Goal: Information Seeking & Learning: Learn about a topic

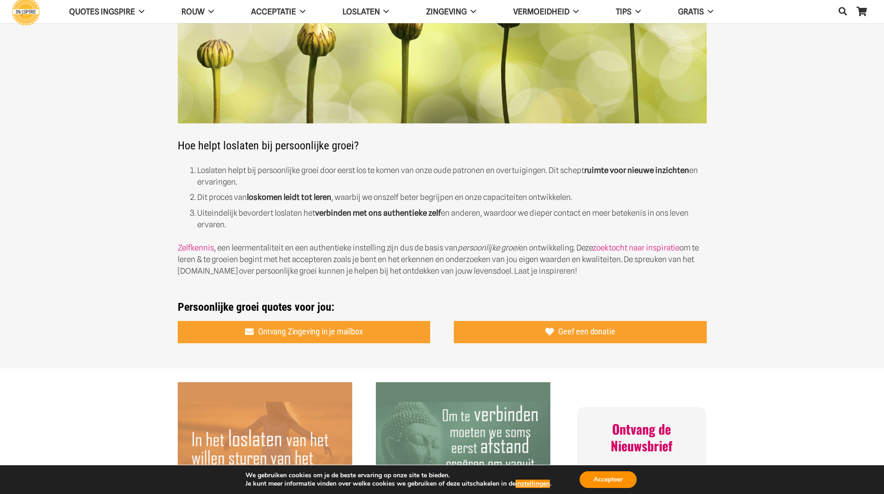
scroll to position [186, 0]
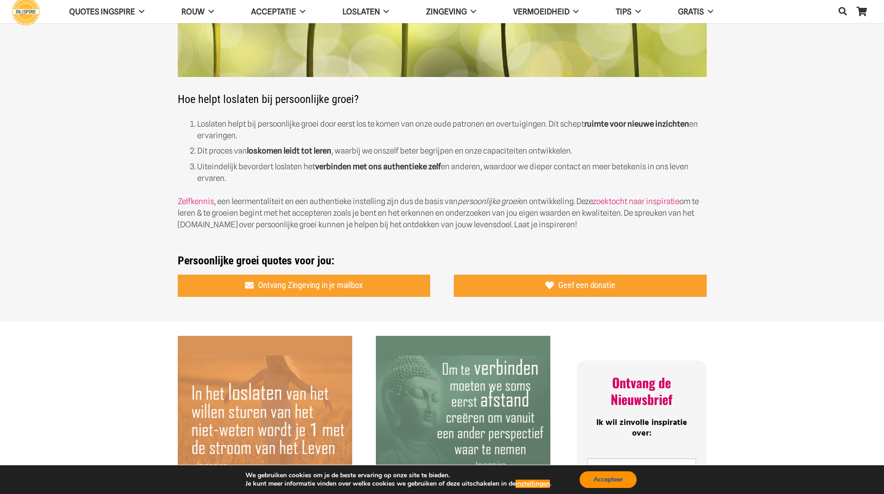
click at [617, 479] on button "Accepteer" at bounding box center [607, 479] width 57 height 17
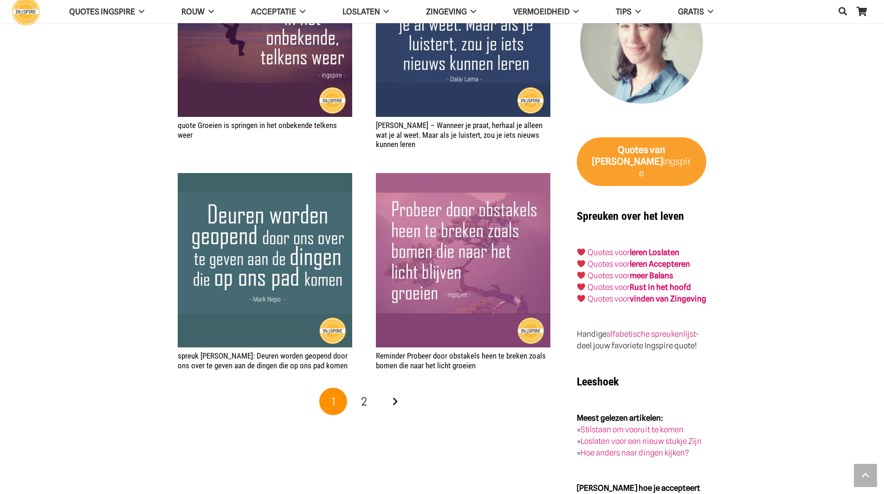
scroll to position [1531, 0]
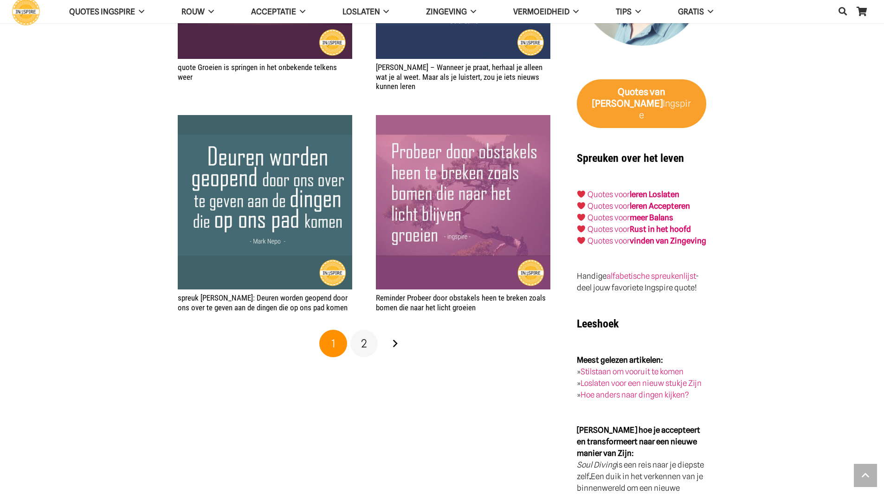
click at [365, 339] on span "2" at bounding box center [364, 343] width 6 height 13
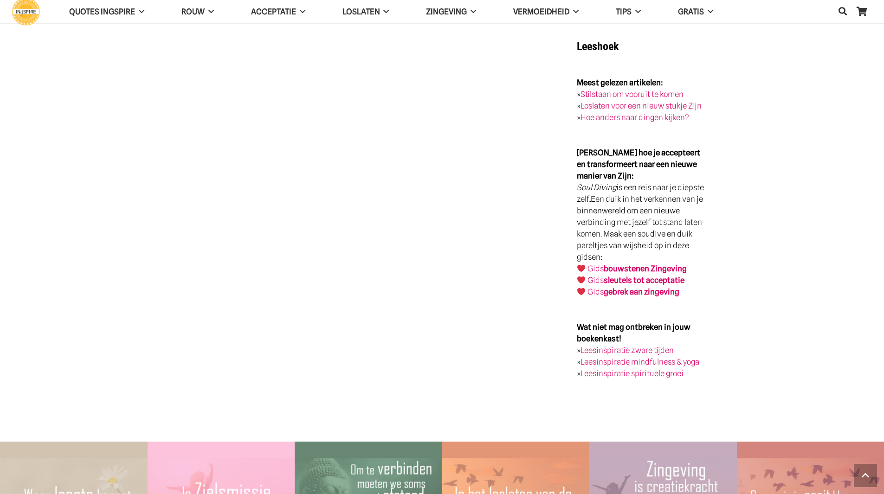
scroll to position [1809, 0]
click at [635, 369] on link "Leesinspiratie spirituele groei" at bounding box center [631, 372] width 103 height 9
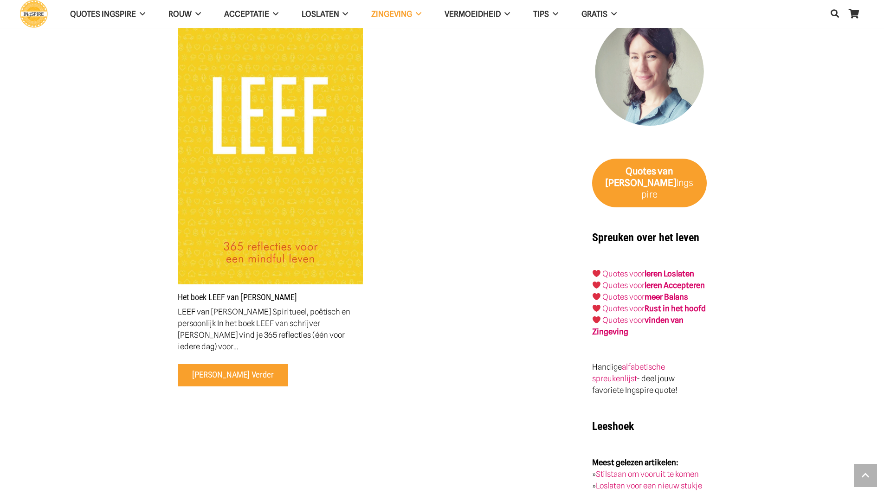
scroll to position [1020, 0]
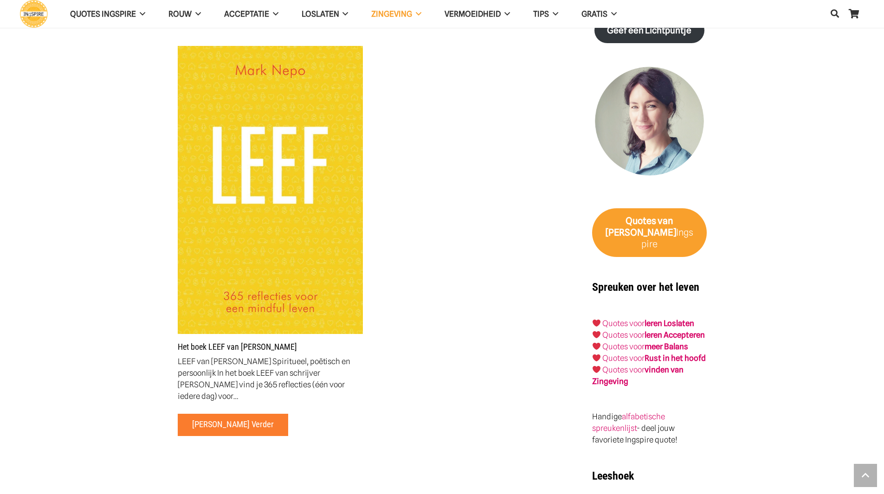
click at [217, 419] on span "Lees verder" at bounding box center [232, 424] width 81 height 10
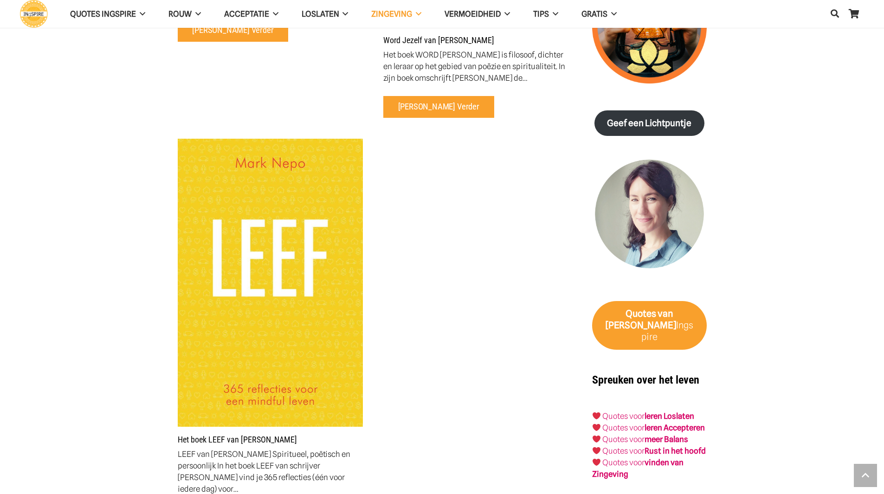
scroll to position [974, 0]
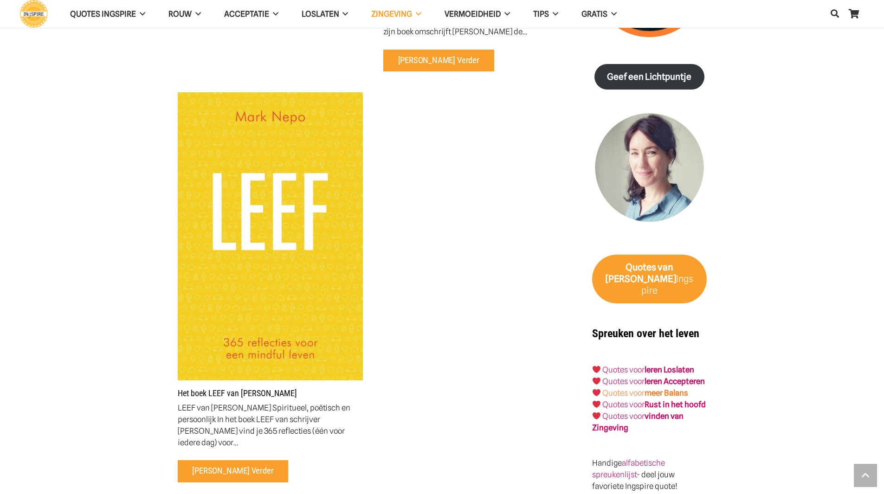
click at [667, 391] on strong "meer Balans" at bounding box center [666, 392] width 44 height 9
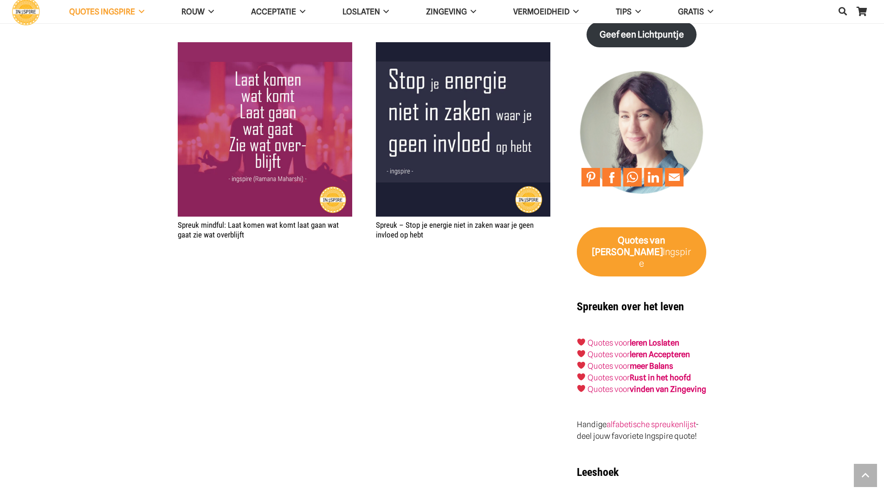
scroll to position [1438, 0]
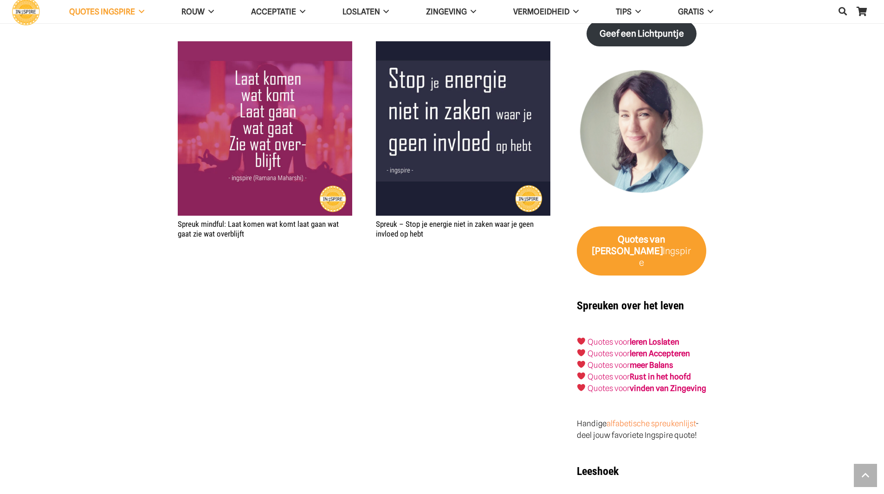
click at [656, 419] on link "alfabetische spreukenlijst" at bounding box center [650, 423] width 89 height 9
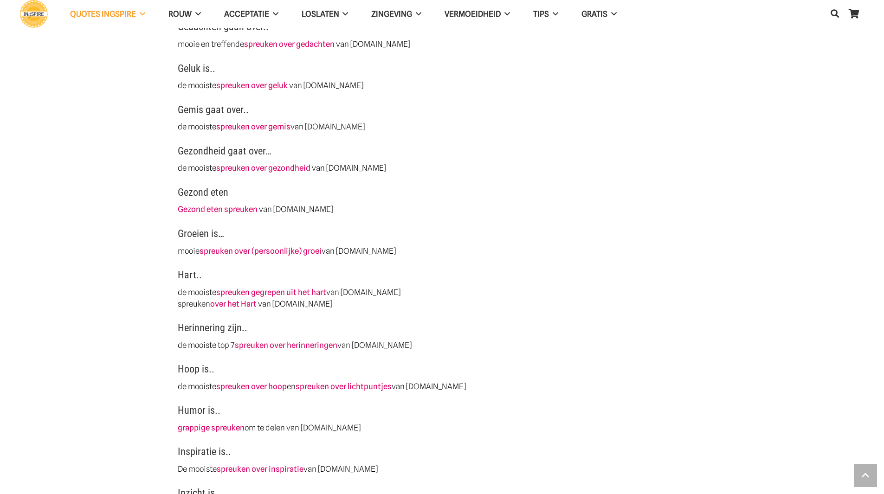
scroll to position [835, 0]
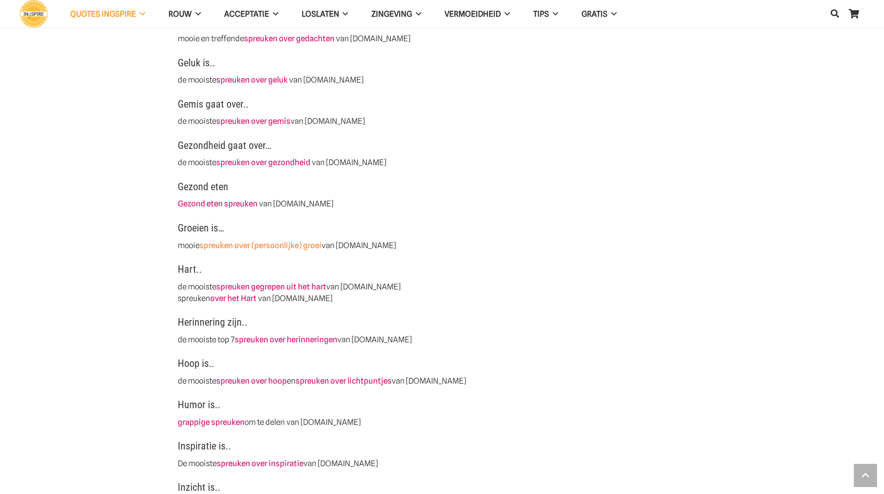
click at [251, 245] on link "spreuken over (persoonlijke) groei" at bounding box center [260, 245] width 122 height 9
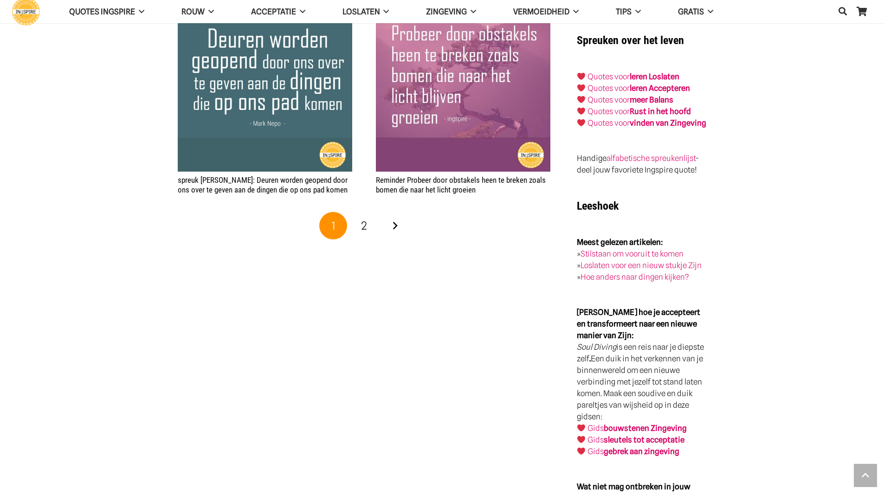
scroll to position [1670, 0]
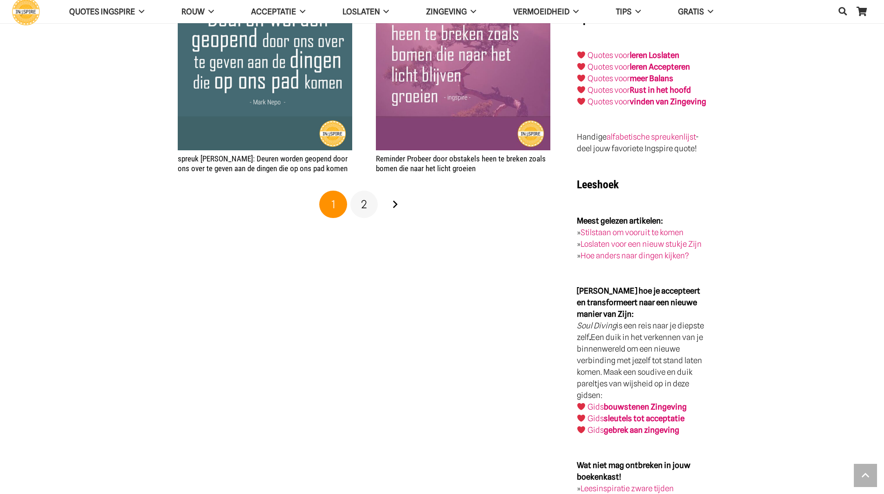
click at [361, 199] on span "2" at bounding box center [364, 204] width 6 height 13
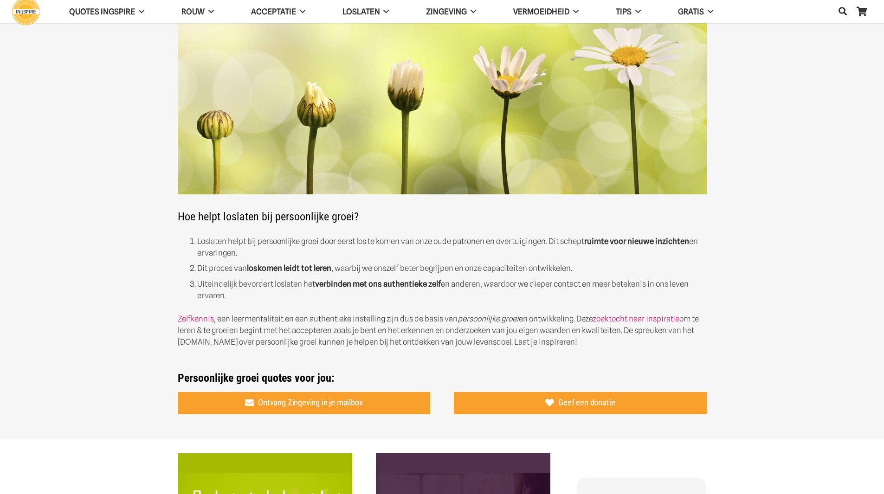
scroll to position [93, 0]
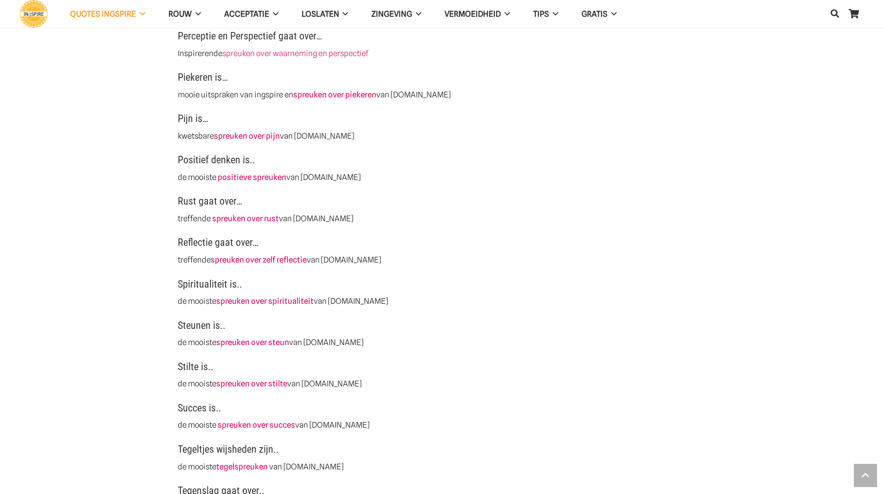
scroll to position [1948, 0]
click at [256, 258] on strong "spreuken over zelf reflectie" at bounding box center [259, 259] width 96 height 9
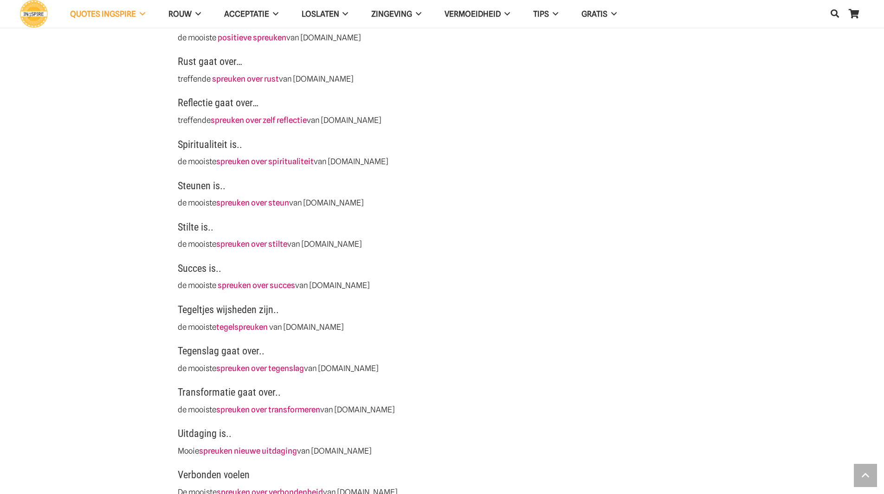
scroll to position [2134, 0]
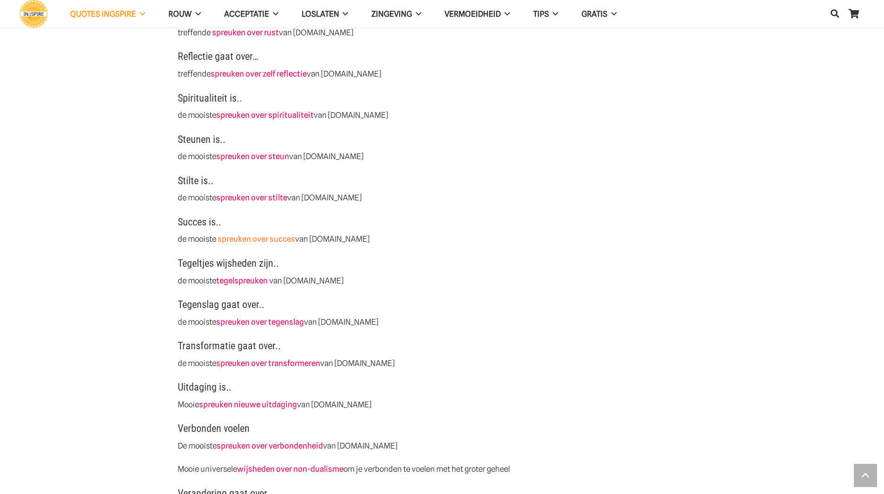
click at [249, 238] on link "spreuken over succes" at bounding box center [256, 238] width 77 height 9
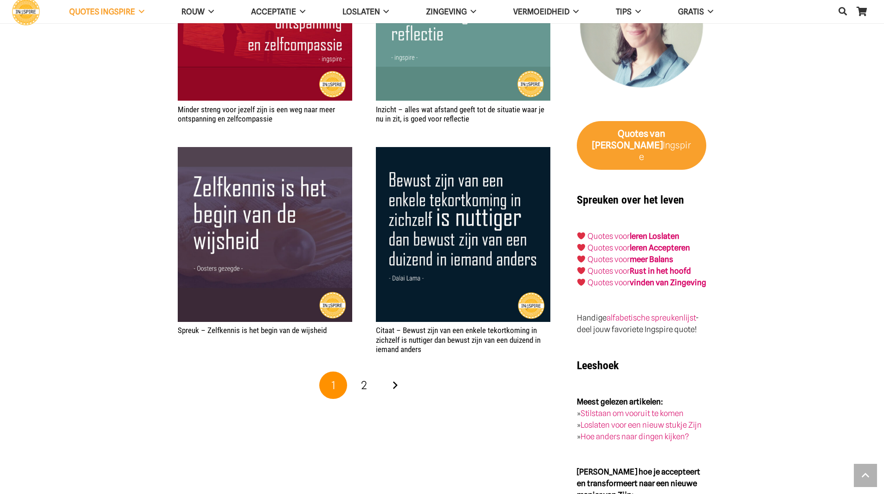
scroll to position [1531, 0]
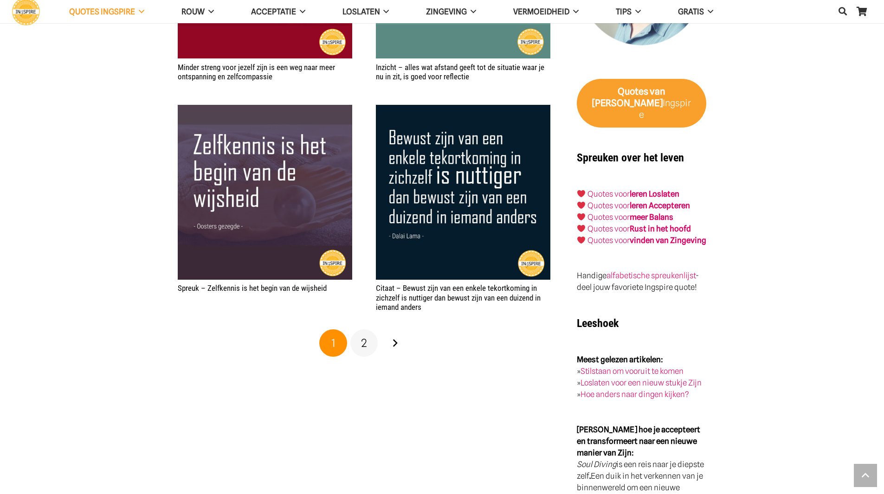
click at [364, 340] on span "2" at bounding box center [364, 342] width 6 height 13
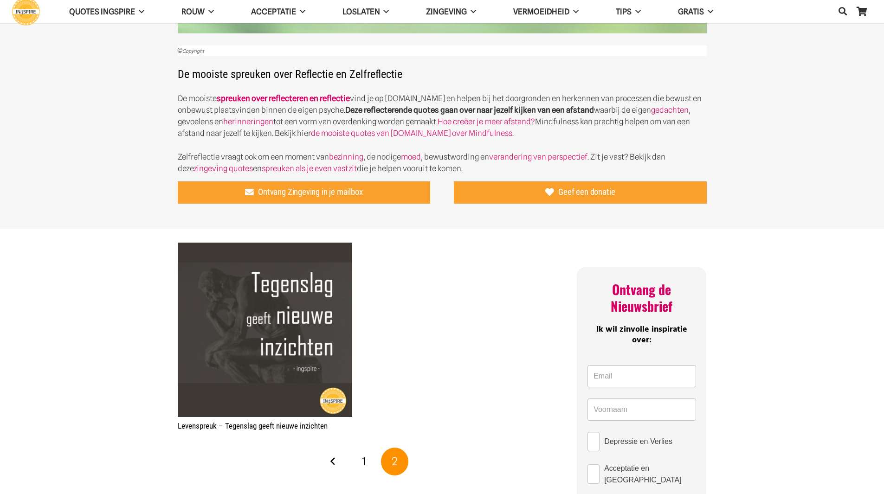
scroll to position [325, 0]
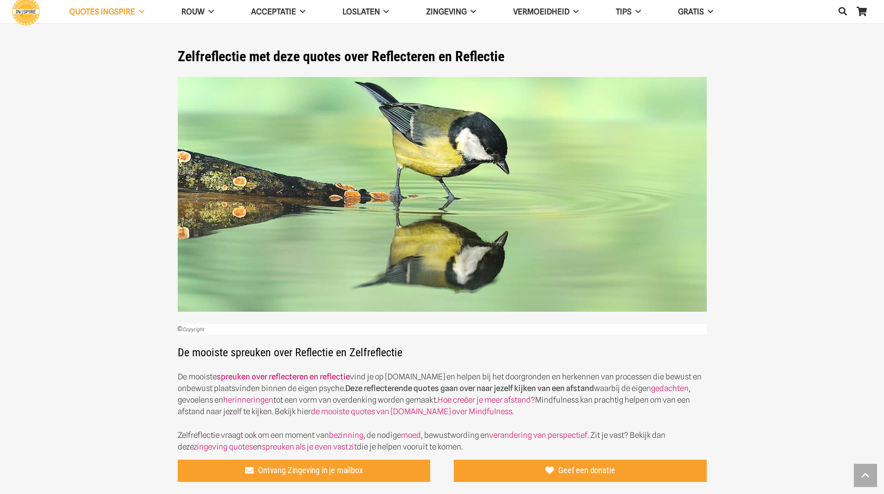
scroll to position [1531, 0]
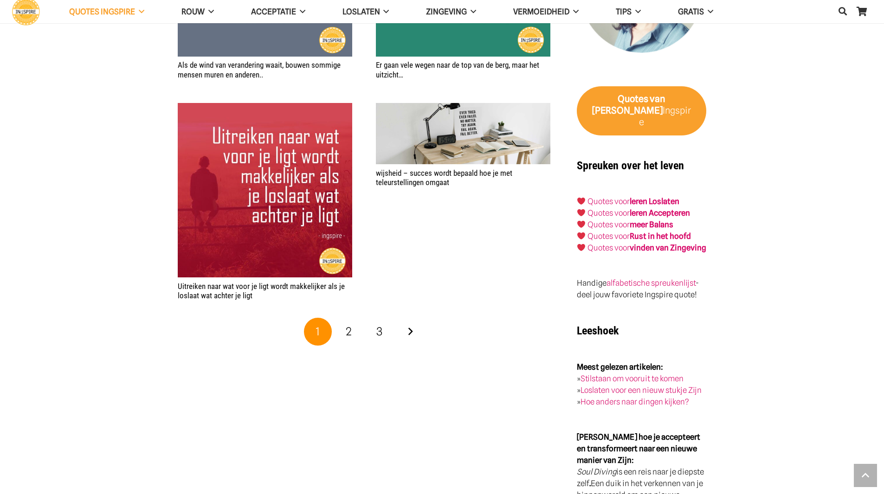
scroll to position [1623, 0]
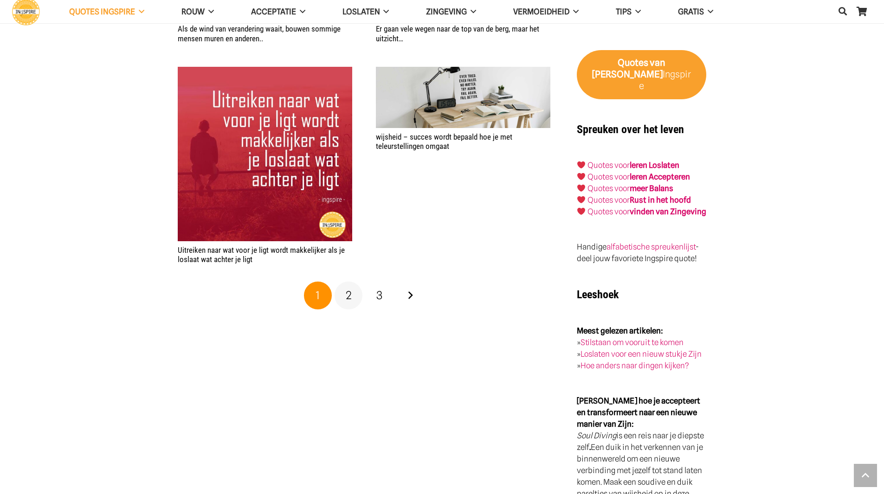
click at [352, 295] on link "2" at bounding box center [348, 296] width 28 height 28
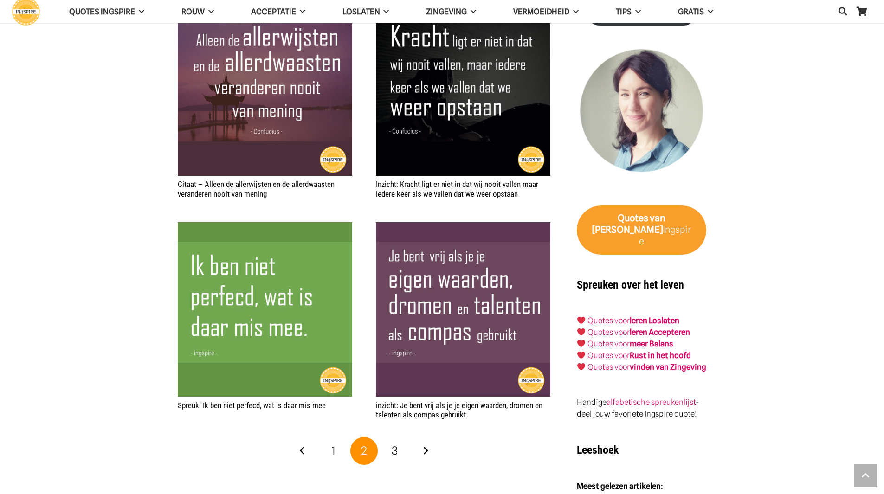
scroll to position [1484, 0]
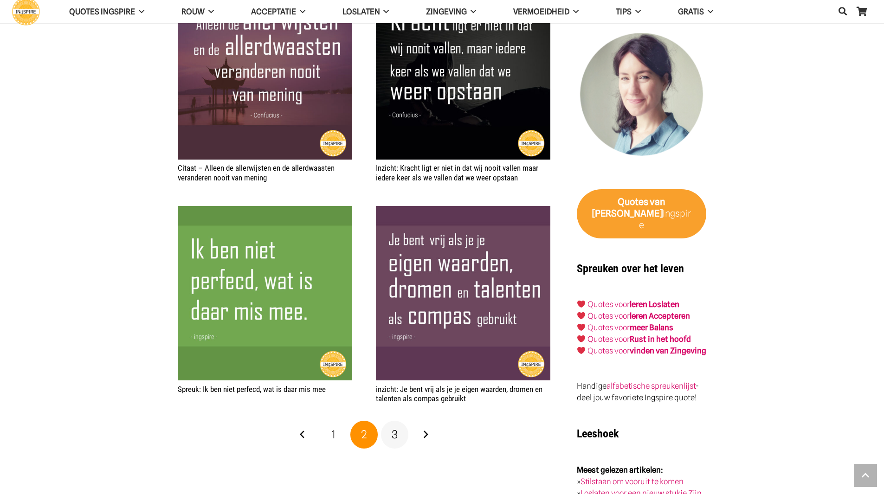
click at [392, 434] on span "3" at bounding box center [394, 434] width 6 height 13
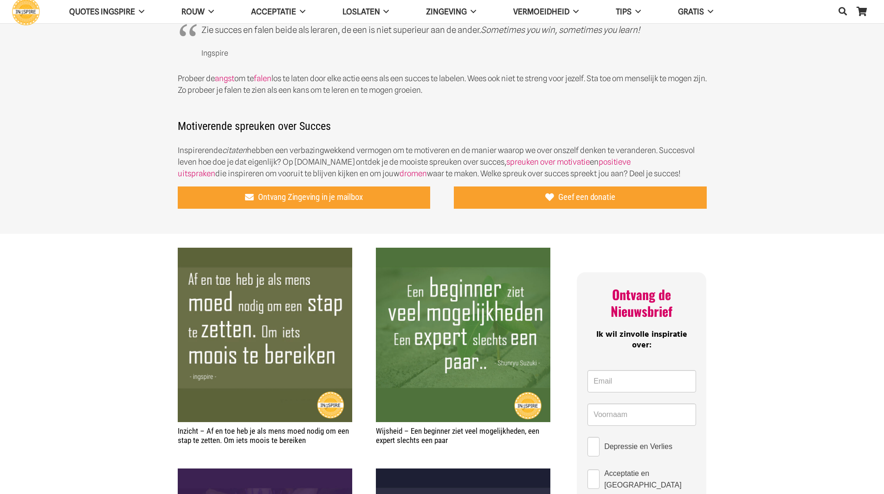
scroll to position [186, 0]
